Goal: Contribute content: Add original content to the website for others to see

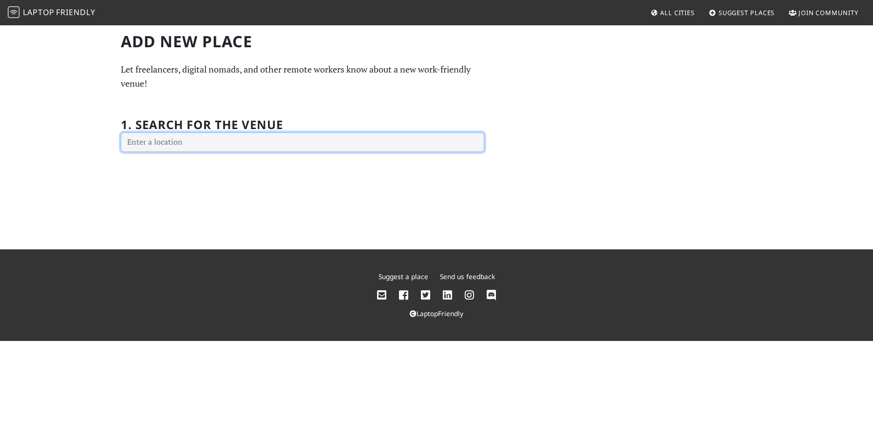
click at [244, 144] on input "text" at bounding box center [303, 142] width 364 height 19
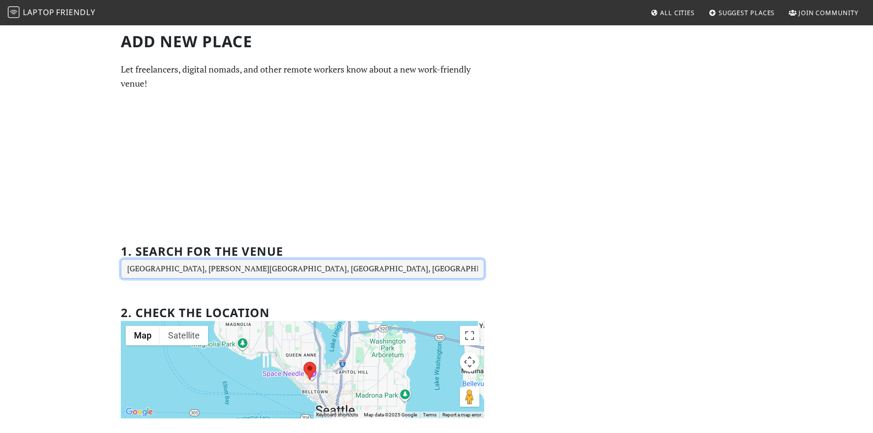
drag, startPoint x: 324, startPoint y: 267, endPoint x: 110, endPoint y: 263, distance: 213.5
click at [110, 263] on div "Add new Place Let freelancers, digital nomads, and other remote workers know ab…" at bounding box center [436, 393] width 873 height 738
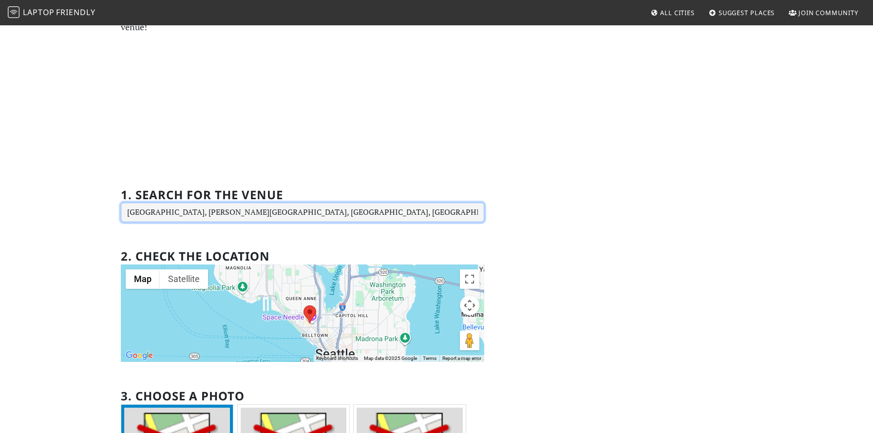
scroll to position [74, 0]
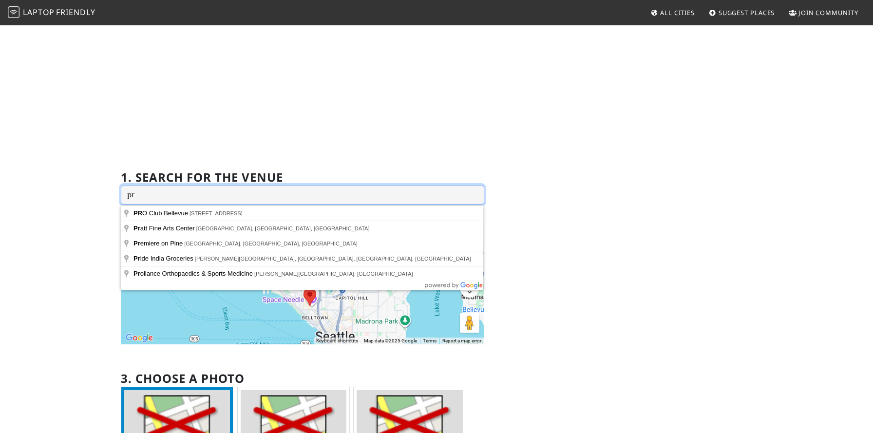
type input "p"
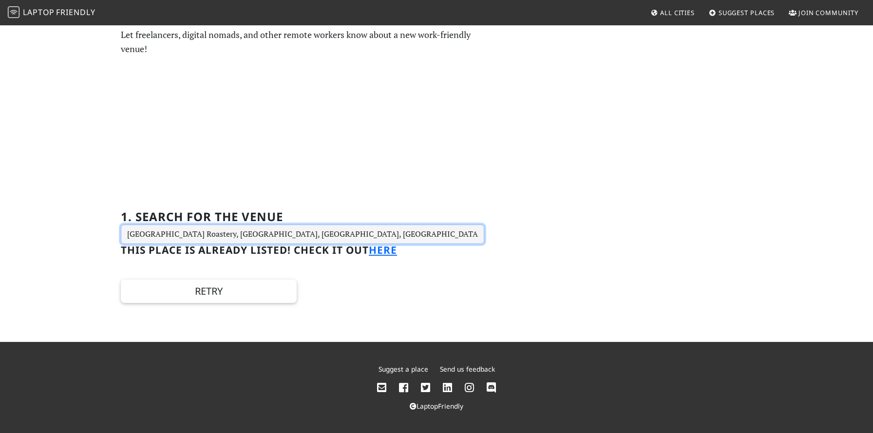
scroll to position [36, 0]
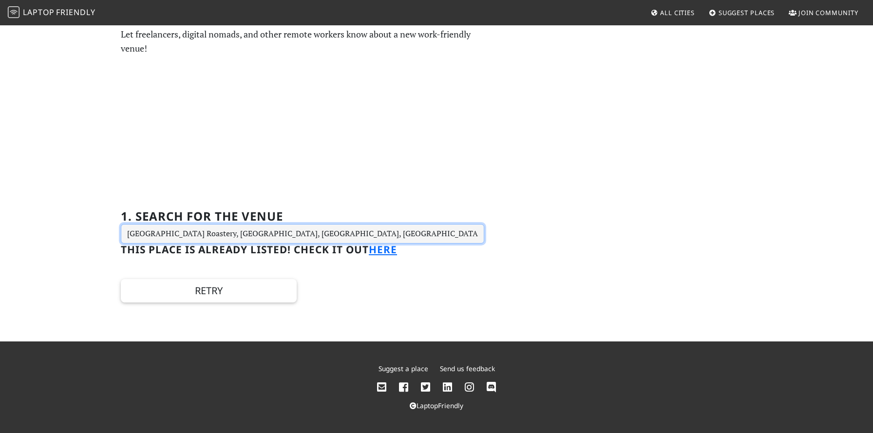
type input "Starbucks Reserve Roastery, Pike Street, Seattle, WA, USA"
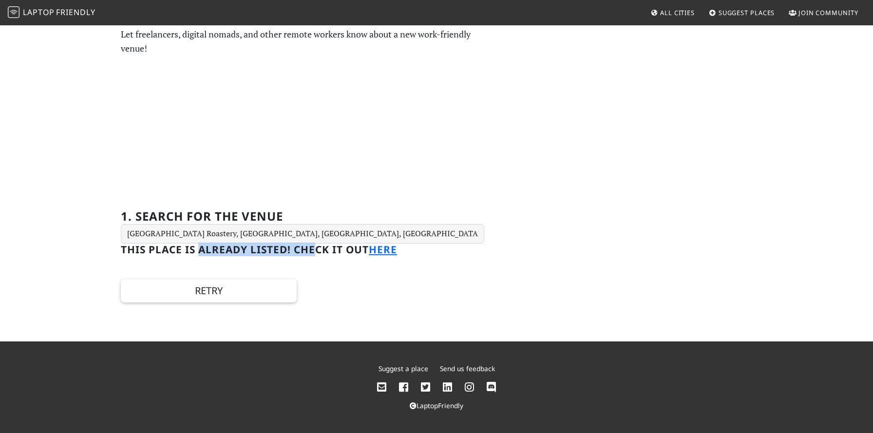
drag, startPoint x: 196, startPoint y: 248, endPoint x: 312, endPoint y: 248, distance: 116.5
click at [312, 248] on h3 "This place is already listed! Check it out here" at bounding box center [303, 250] width 364 height 12
click at [388, 249] on link "here" at bounding box center [383, 250] width 28 height 14
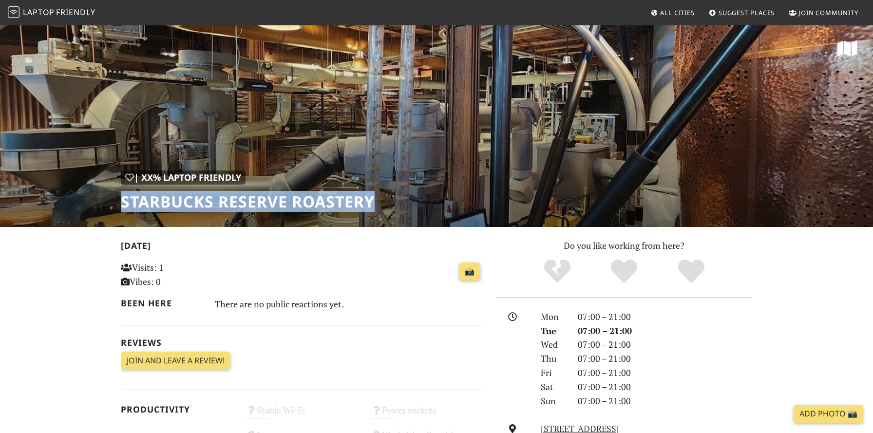
drag, startPoint x: 120, startPoint y: 203, endPoint x: 396, endPoint y: 205, distance: 275.9
click at [396, 205] on div "| XX% Laptop Friendly Starbucks Reserve Roastery" at bounding box center [436, 125] width 873 height 203
copy h1 "Starbucks Reserve Roastery"
